Goal: Transaction & Acquisition: Download file/media

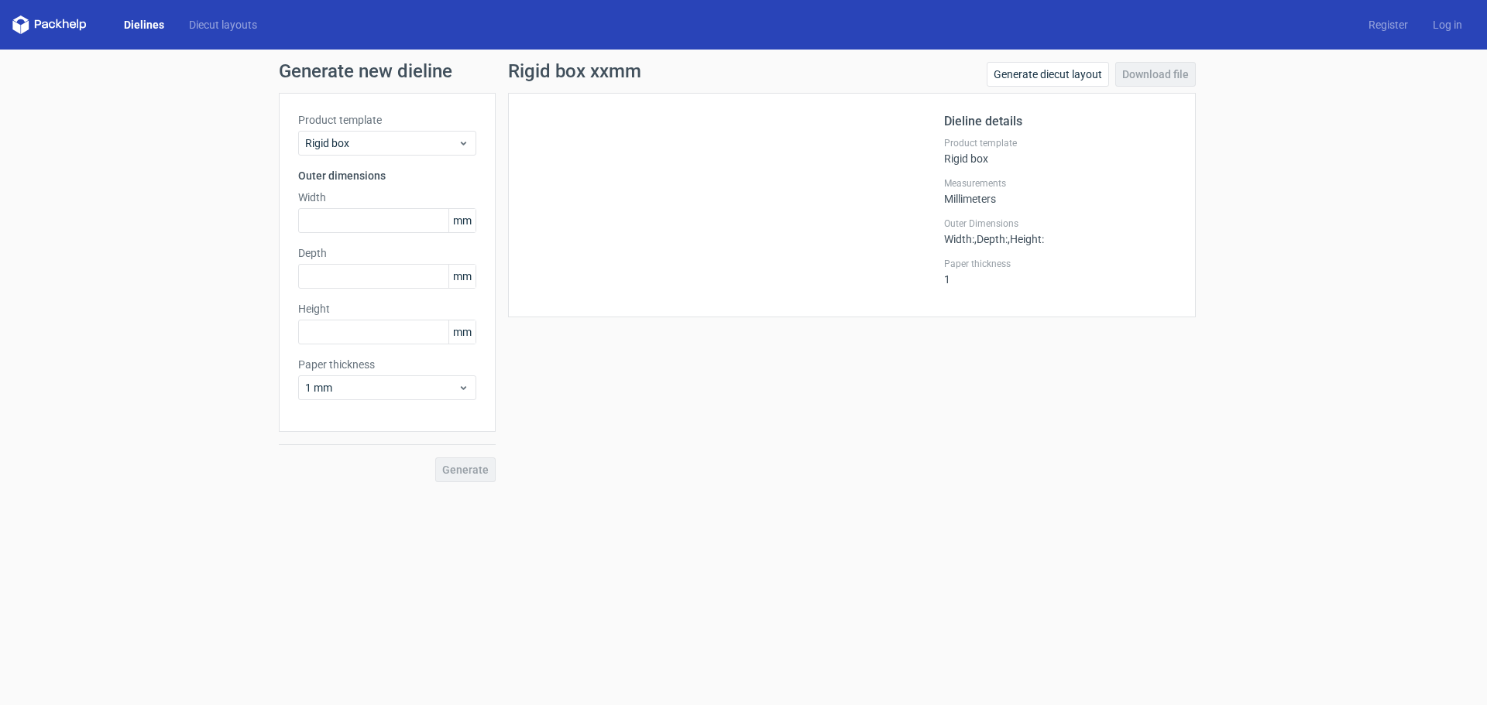
click at [131, 19] on link "Dielines" at bounding box center [144, 24] width 65 height 15
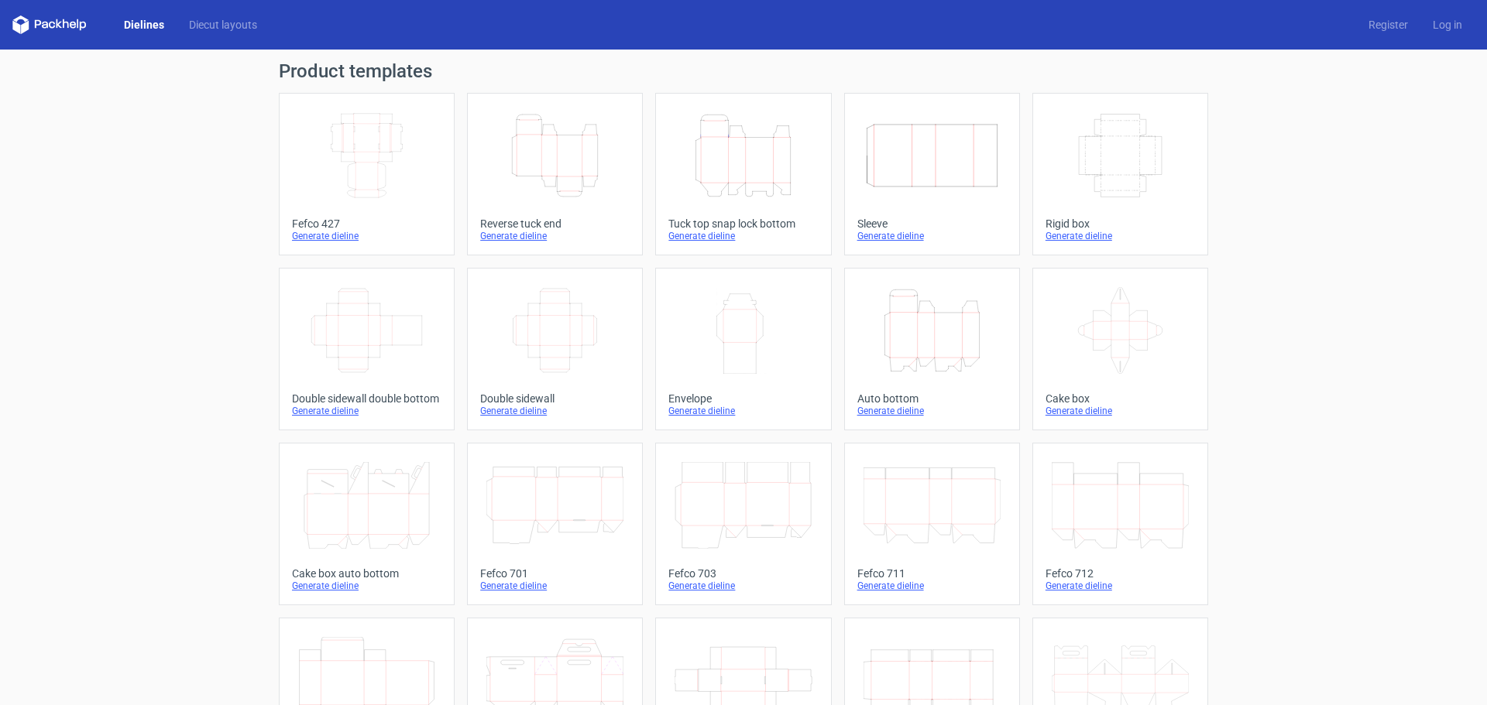
click at [709, 230] on div "Generate dieline" at bounding box center [742, 236] width 149 height 12
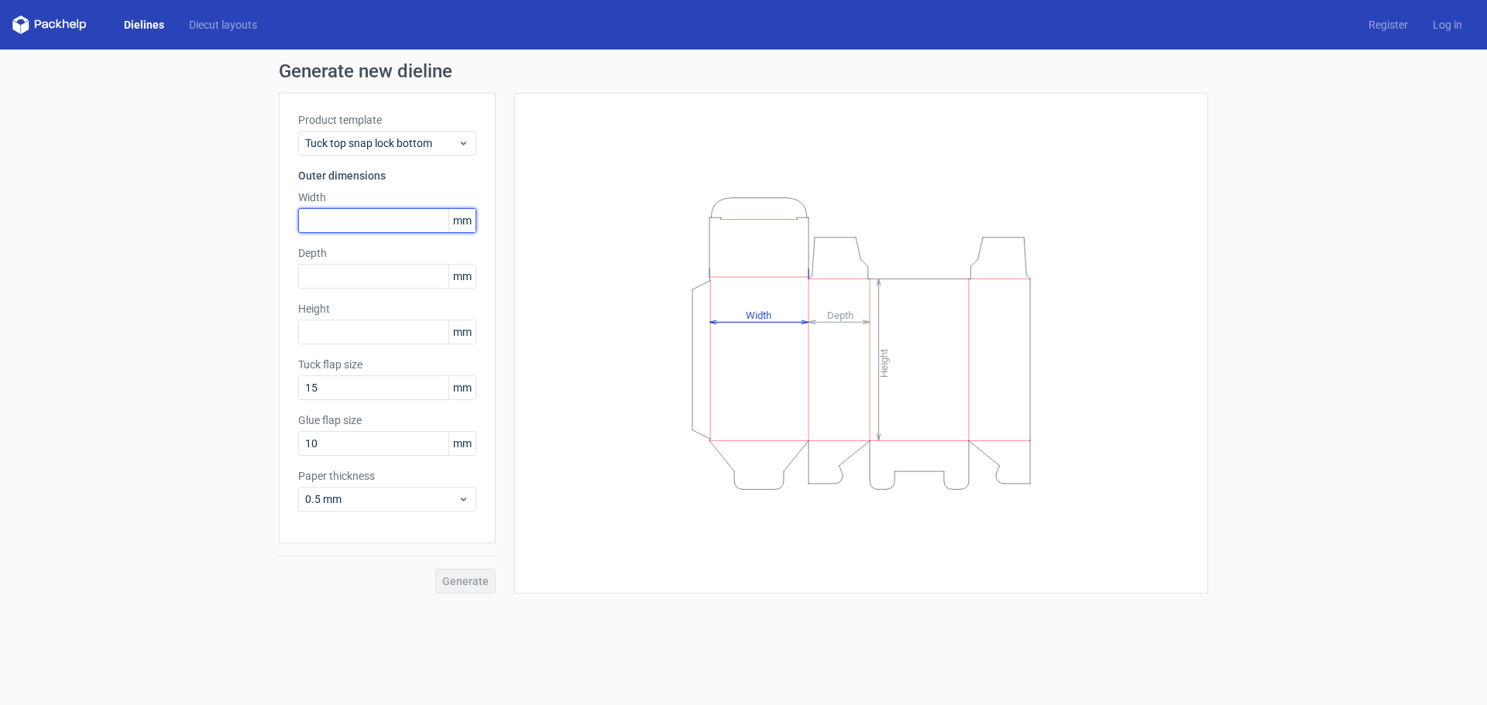
click at [355, 219] on input "text" at bounding box center [387, 220] width 178 height 25
type input "200"
type input "100"
type input "300"
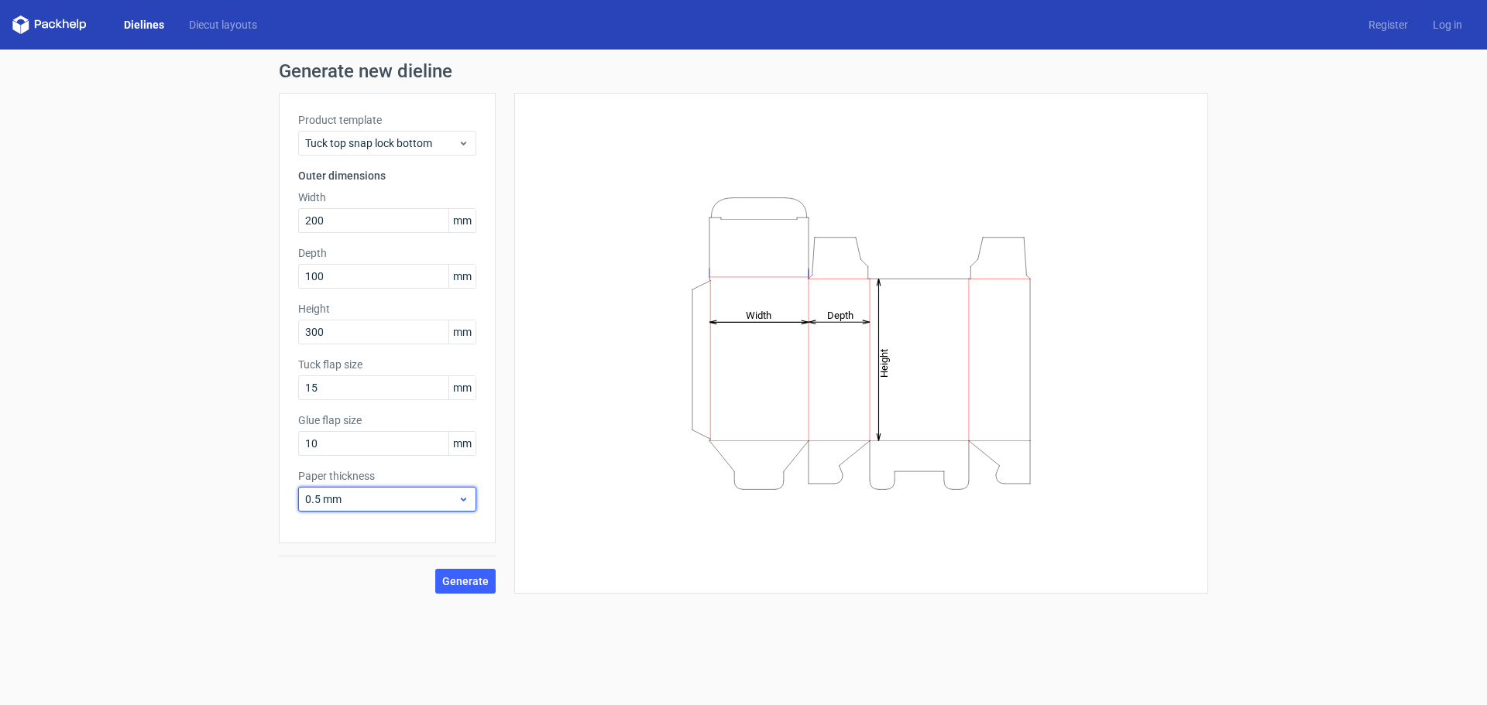
click at [389, 496] on span "0.5 mm" at bounding box center [381, 499] width 153 height 15
click at [376, 540] on div "0.4 mm" at bounding box center [387, 533] width 166 height 25
click at [471, 574] on button "Generate" at bounding box center [465, 581] width 60 height 25
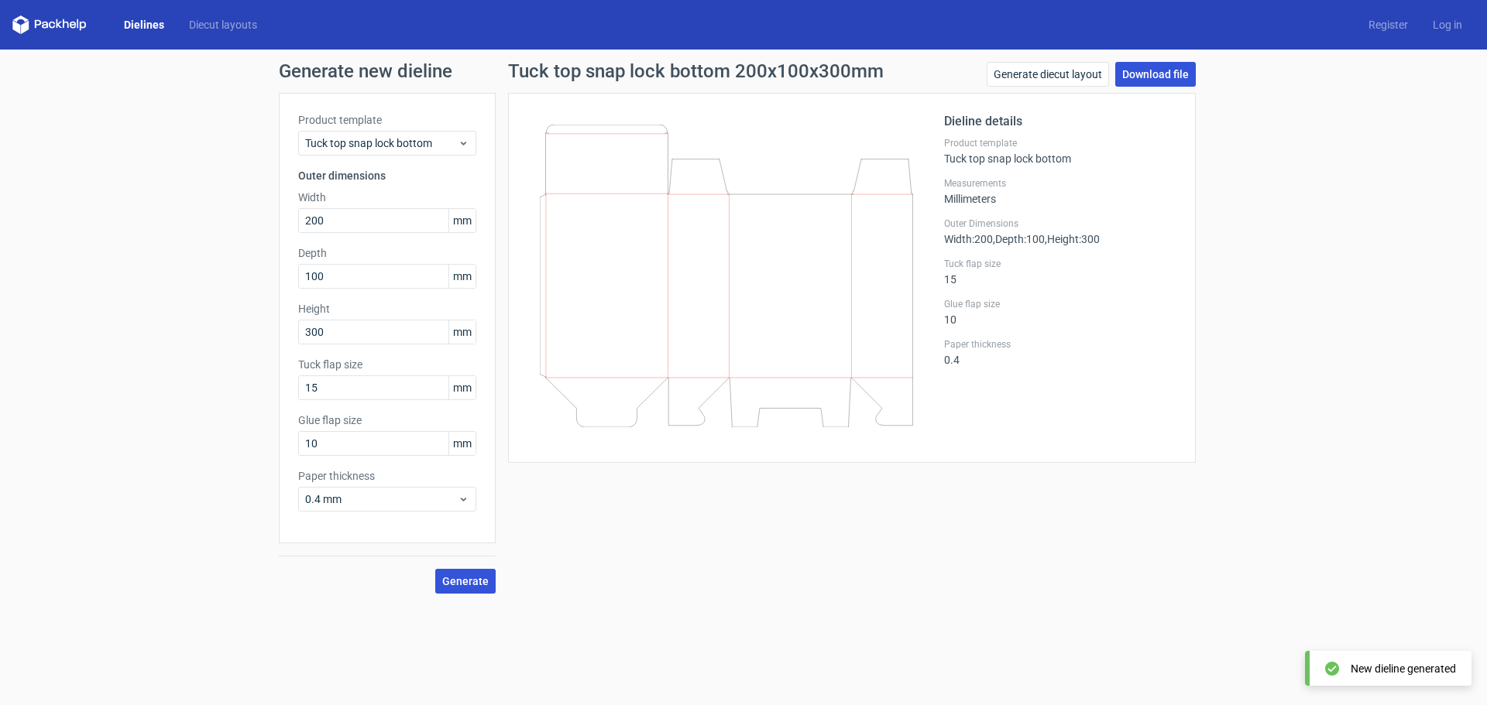
click at [1164, 82] on link "Download file" at bounding box center [1155, 74] width 81 height 25
